Goal: Information Seeking & Learning: Find specific fact

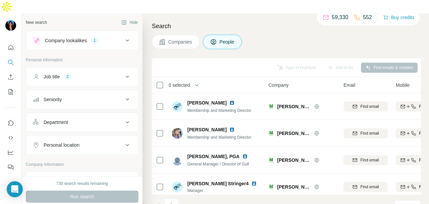
click at [93, 137] on button "Personal location" at bounding box center [82, 145] width 112 height 16
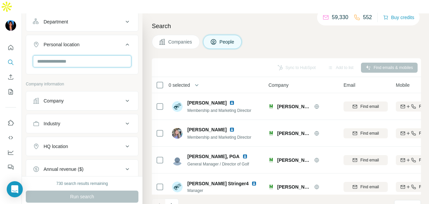
click at [76, 55] on input "text" at bounding box center [82, 61] width 99 height 12
type input "****"
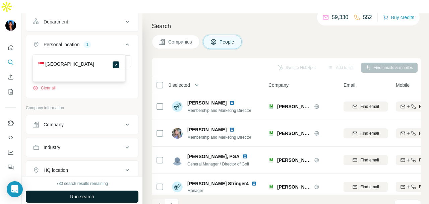
click at [118, 191] on button "Run search" at bounding box center [82, 197] width 113 height 12
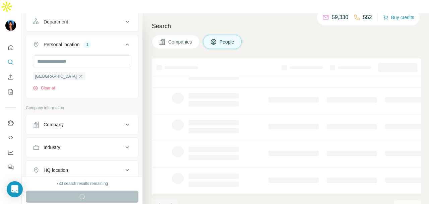
scroll to position [168, 0]
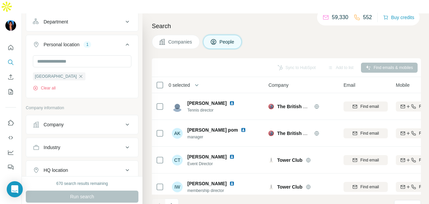
scroll to position [34, 0]
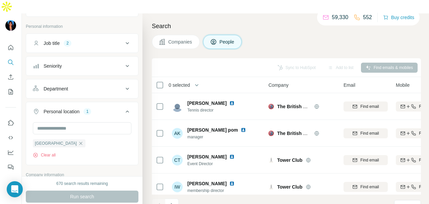
click at [91, 86] on div "Department" at bounding box center [78, 89] width 91 height 7
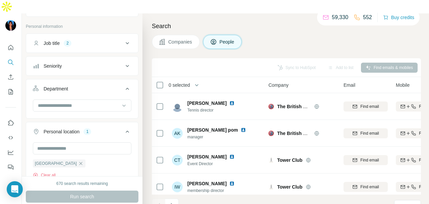
click at [98, 85] on button "Department" at bounding box center [82, 90] width 112 height 19
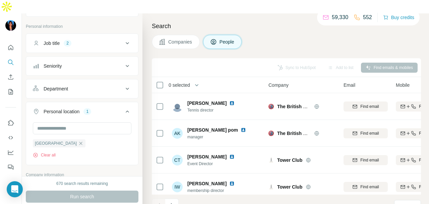
click at [104, 86] on div "Department" at bounding box center [78, 89] width 91 height 7
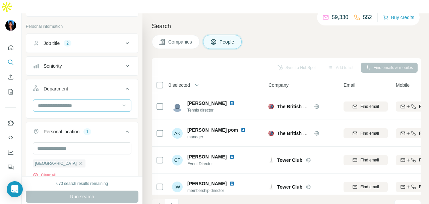
click at [97, 102] on input at bounding box center [78, 105] width 83 height 7
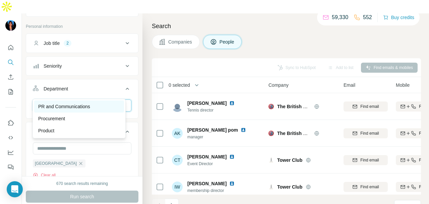
type input "**"
click at [90, 105] on p "PR and Communications" at bounding box center [64, 106] width 52 height 7
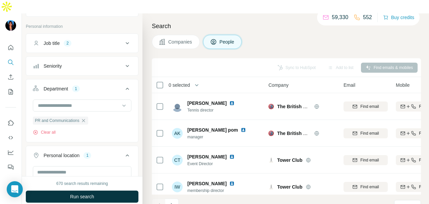
click at [113, 191] on button "Run search" at bounding box center [82, 197] width 113 height 12
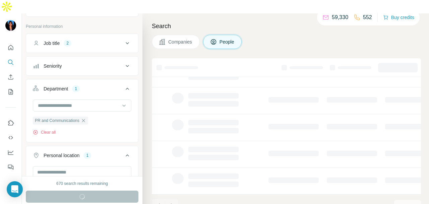
scroll to position [168, 0]
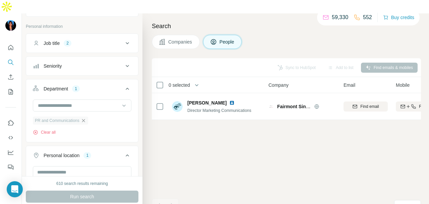
click at [85, 119] on icon "button" at bounding box center [83, 120] width 3 height 3
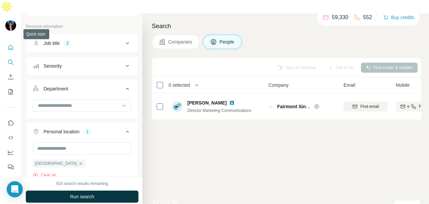
click at [11, 44] on icon "Quick start" at bounding box center [10, 47] width 7 height 7
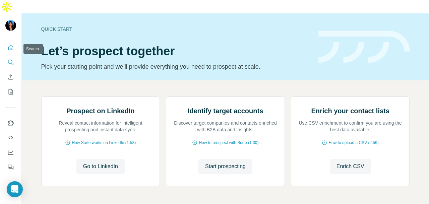
drag, startPoint x: 11, startPoint y: 49, endPoint x: 28, endPoint y: 1, distance: 51.1
click at [11, 59] on icon "Search" at bounding box center [10, 62] width 7 height 7
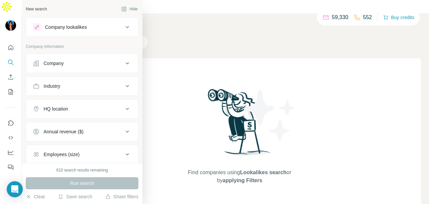
click at [64, 65] on div "Company" at bounding box center [54, 63] width 20 height 7
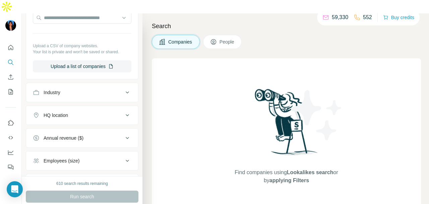
scroll to position [101, 0]
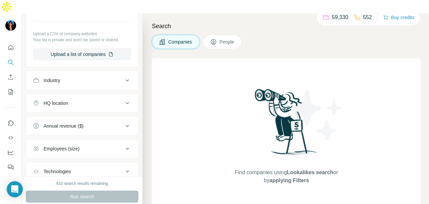
click at [206, 42] on div "Search Companies People Find companies using Lookalikes search or by applying F…" at bounding box center [286, 115] width 287 height 204
click at [225, 39] on span "People" at bounding box center [227, 42] width 15 height 7
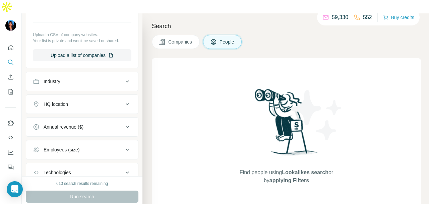
click at [85, 73] on button "Industry" at bounding box center [82, 81] width 112 height 16
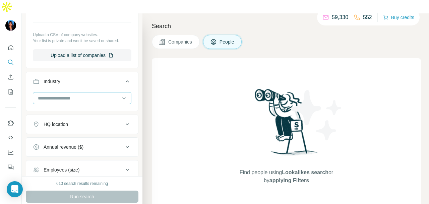
click at [85, 95] on input at bounding box center [78, 98] width 83 height 7
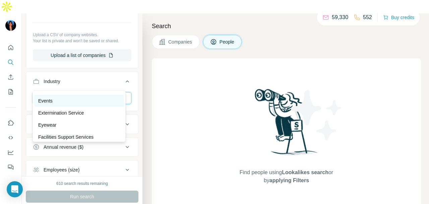
scroll to position [2549, 0]
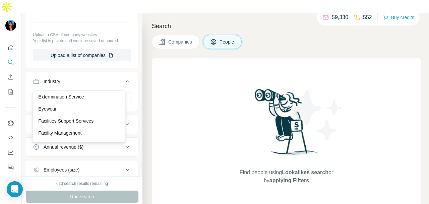
click at [68, 103] on div "Extermination Service" at bounding box center [79, 97] width 90 height 12
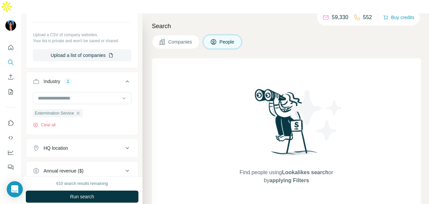
scroll to position [2582, 0]
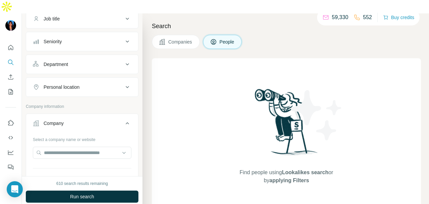
scroll to position [24, 0]
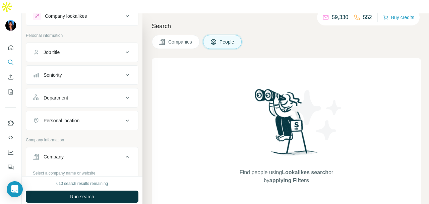
click at [86, 95] on div "Department" at bounding box center [78, 98] width 91 height 7
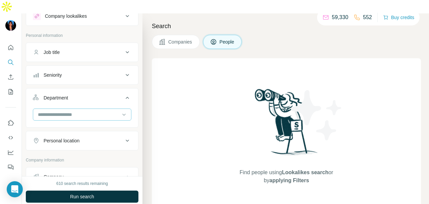
click at [86, 111] on input at bounding box center [78, 114] width 83 height 7
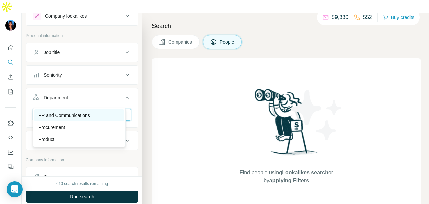
type input "**"
click at [99, 116] on div "PR and Communications" at bounding box center [79, 115] width 82 height 7
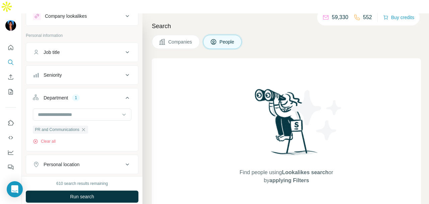
scroll to position [0, 0]
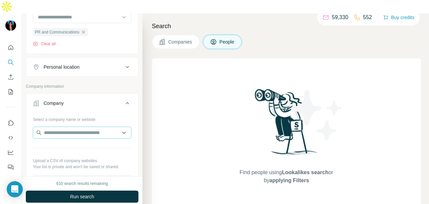
scroll to position [102, 0]
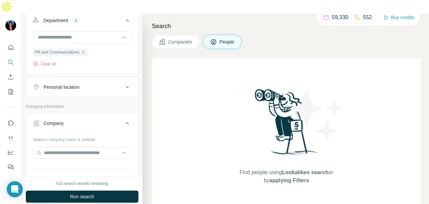
drag, startPoint x: 105, startPoint y: 66, endPoint x: 107, endPoint y: 73, distance: 7.1
click at [107, 79] on button "Personal location" at bounding box center [82, 87] width 112 height 16
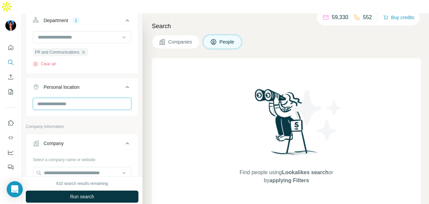
click at [97, 98] on input "text" at bounding box center [82, 104] width 99 height 12
type input "*********"
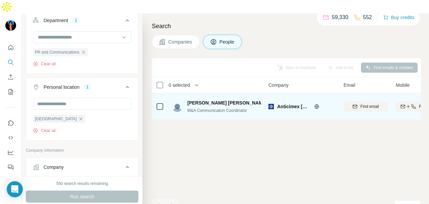
click at [270, 100] on img at bounding box center [272, 102] width 5 height 5
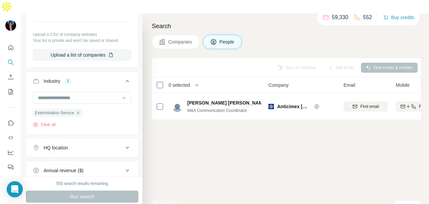
scroll to position [303, 0]
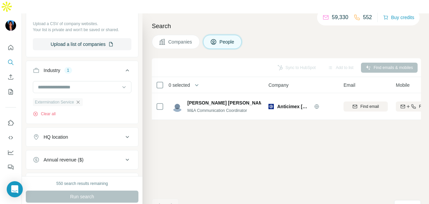
click at [80, 100] on icon "button" at bounding box center [77, 102] width 5 height 5
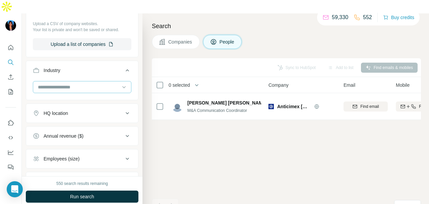
click at [103, 84] on input at bounding box center [78, 87] width 83 height 7
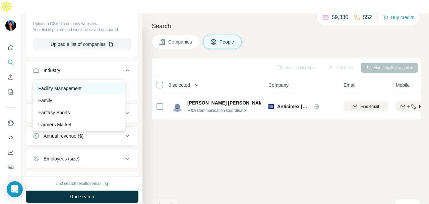
click at [97, 95] on div "Facility Management" at bounding box center [79, 89] width 90 height 12
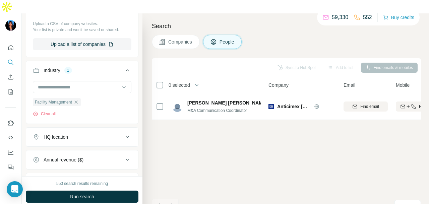
click at [114, 191] on button "Run search" at bounding box center [82, 197] width 113 height 12
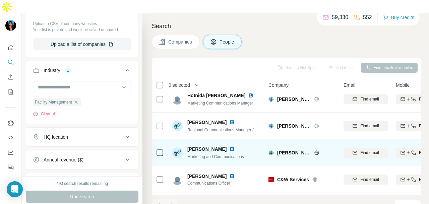
scroll to position [135, 0]
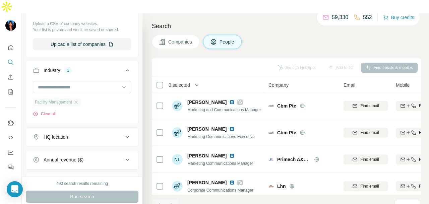
click at [78, 98] on div "Facility Management" at bounding box center [57, 102] width 48 height 8
click at [78, 100] on icon "button" at bounding box center [75, 102] width 5 height 5
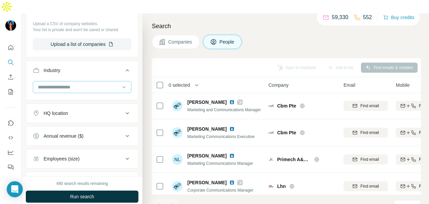
click at [98, 84] on input at bounding box center [78, 87] width 83 height 7
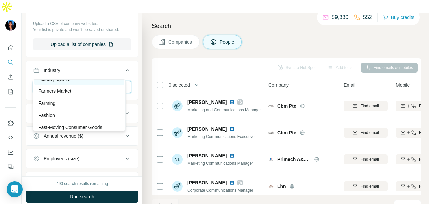
scroll to position [2649, 0]
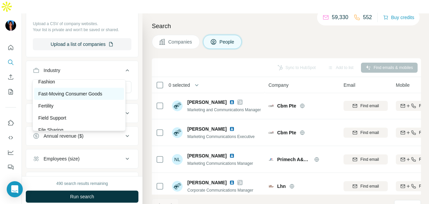
click at [98, 97] on p "Fast-Moving Consumer Goods" at bounding box center [70, 94] width 64 height 7
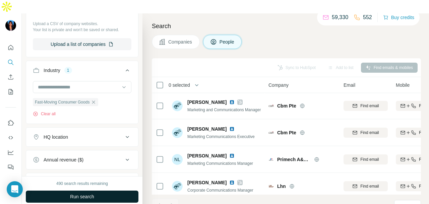
click at [108, 191] on button "Run search" at bounding box center [82, 197] width 113 height 12
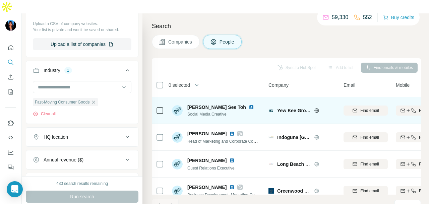
scroll to position [34, 0]
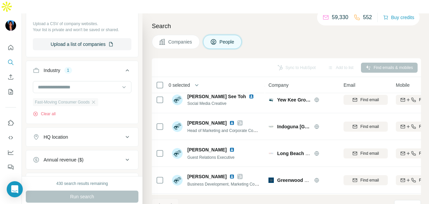
click at [98, 98] on div "Fast-Moving Consumer Goods" at bounding box center [65, 102] width 65 height 8
click at [97, 98] on div "Fast-Moving Consumer Goods" at bounding box center [65, 102] width 65 height 8
click at [96, 100] on icon "button" at bounding box center [93, 102] width 5 height 5
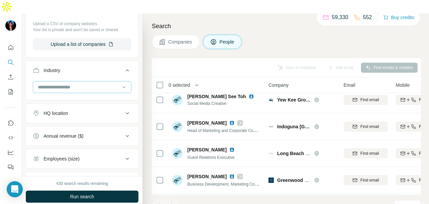
click at [109, 84] on input at bounding box center [78, 87] width 83 height 7
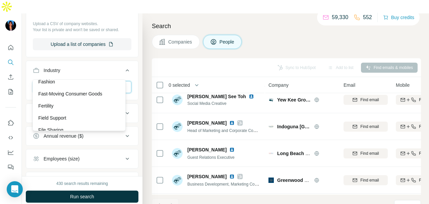
scroll to position [2683, 0]
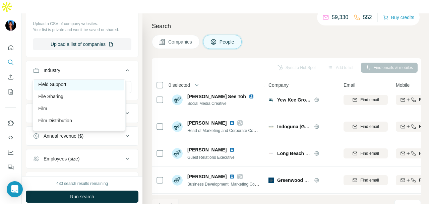
click at [94, 91] on div "Field Support" at bounding box center [79, 84] width 90 height 12
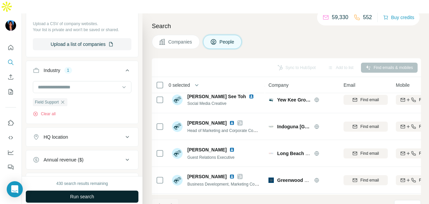
click at [111, 191] on button "Run search" at bounding box center [82, 197] width 113 height 12
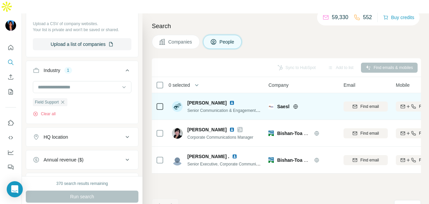
click at [229, 100] on img at bounding box center [231, 102] width 5 height 5
